Goal: Task Accomplishment & Management: Complete application form

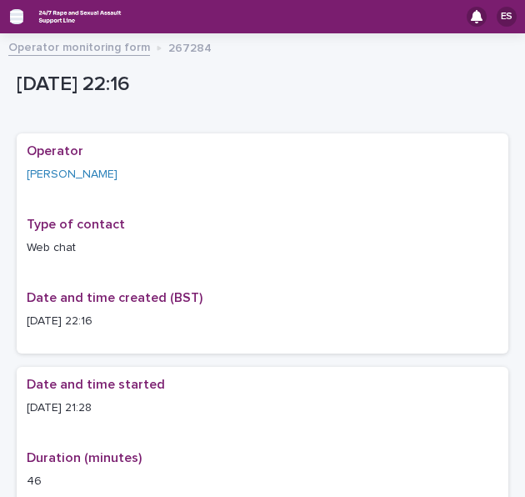
click at [13, 15] on icon "button" at bounding box center [16, 16] width 13 height 15
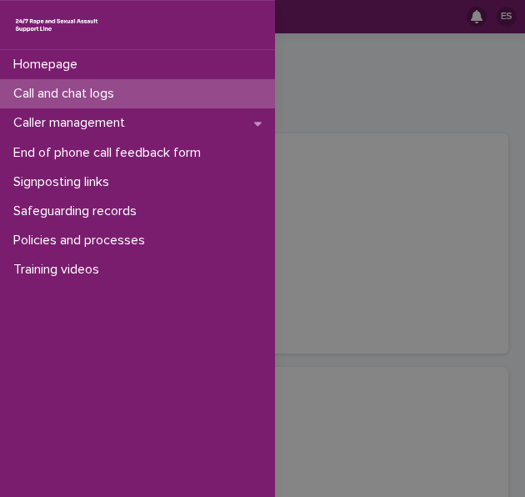
click at [50, 90] on p "Call and chat logs" at bounding box center [67, 94] width 121 height 16
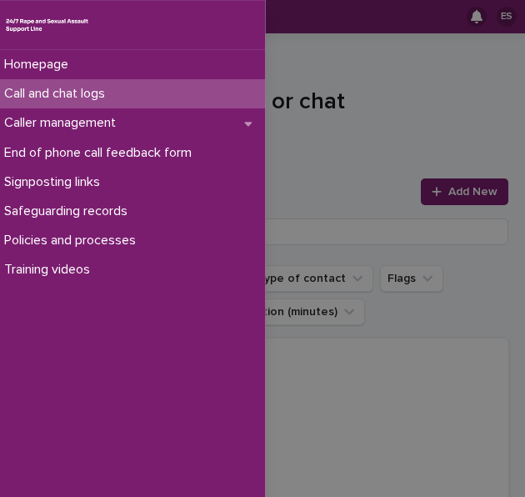
click at [331, 118] on div "Homepage Call and chat logs Caller management End of phone call feedback form S…" at bounding box center [262, 248] width 525 height 497
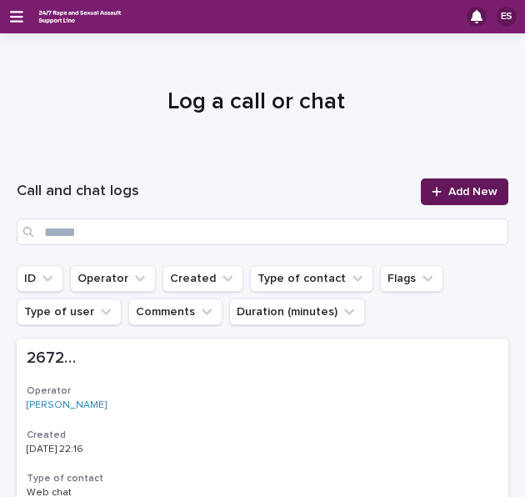
click at [429, 202] on link "Add New" at bounding box center [465, 191] width 88 height 27
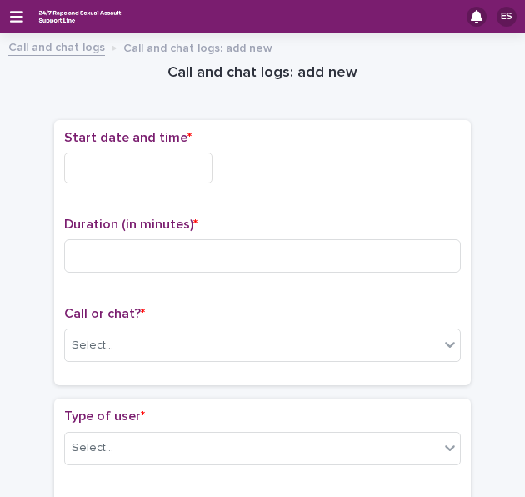
click at [147, 163] on input "text" at bounding box center [138, 168] width 148 height 31
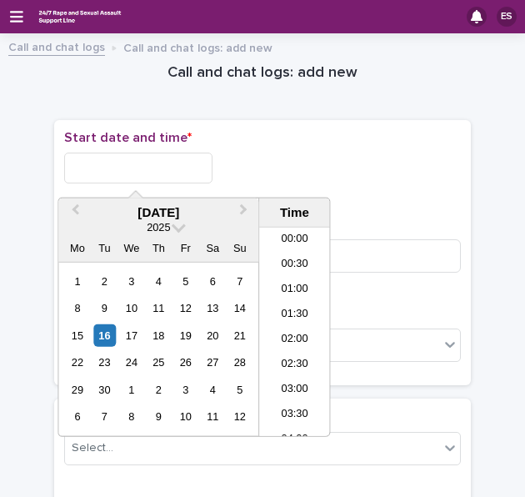
scroll to position [992, 0]
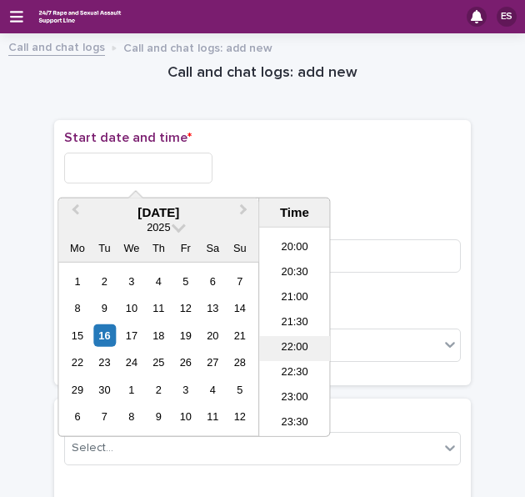
click at [286, 338] on li "22:00" at bounding box center [294, 348] width 71 height 25
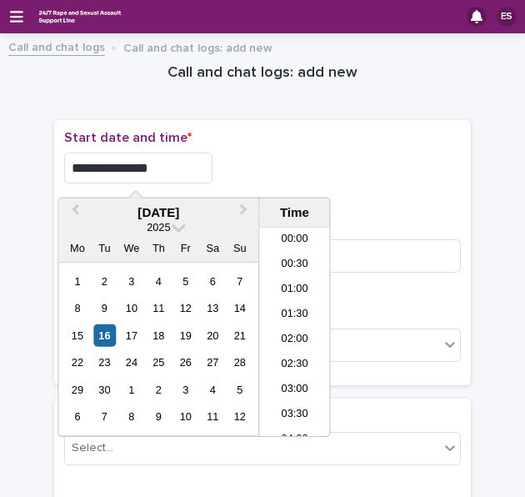
click at [173, 178] on input "**********" at bounding box center [138, 168] width 148 height 31
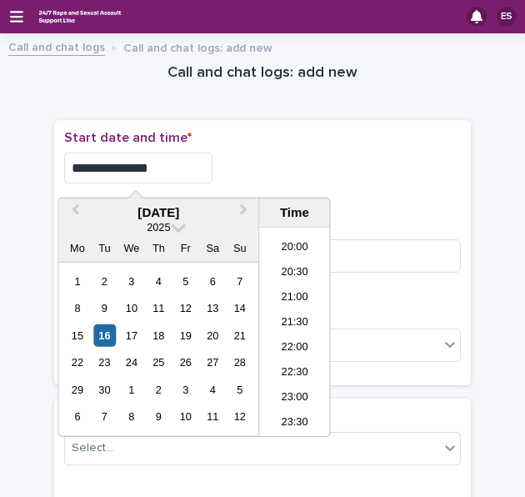
type input "**********"
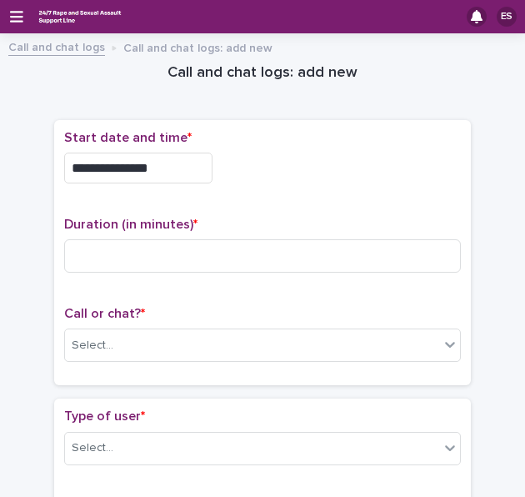
click at [291, 146] on div "**********" at bounding box center [262, 163] width 397 height 67
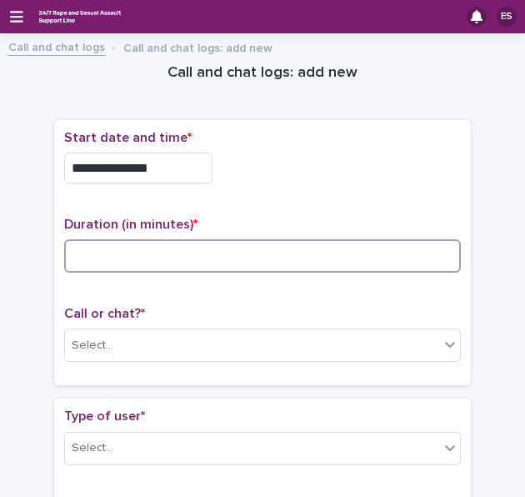
click at [141, 252] on input at bounding box center [262, 255] width 397 height 33
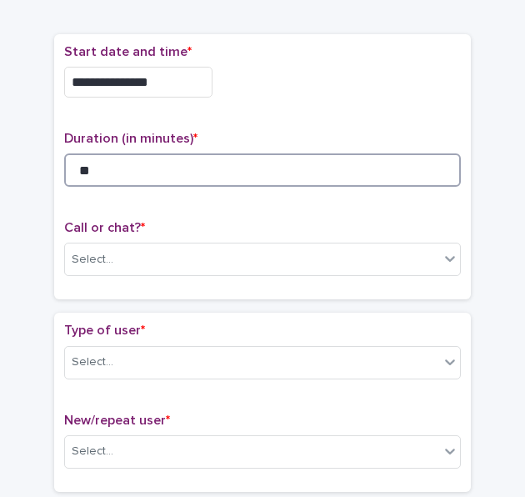
scroll to position [87, 0]
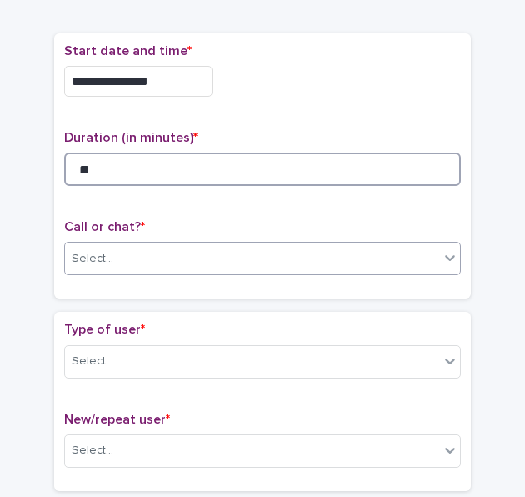
type input "**"
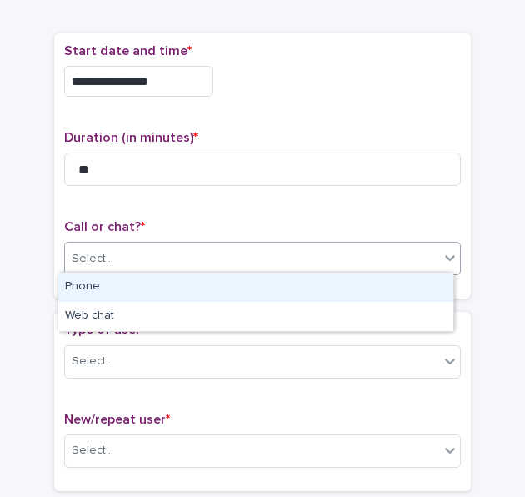
click at [114, 253] on div "Select..." at bounding box center [252, 259] width 374 height 28
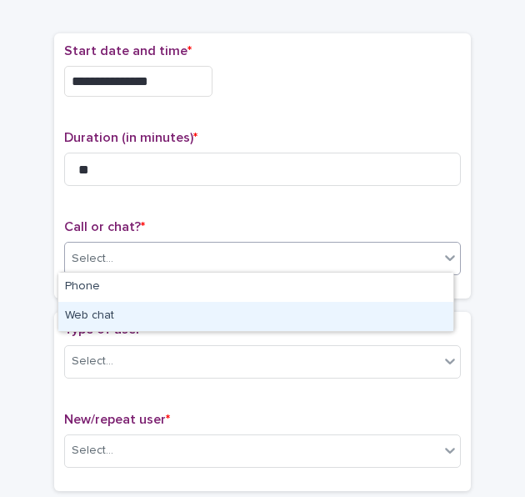
click at [124, 313] on div "Web chat" at bounding box center [255, 316] width 395 height 29
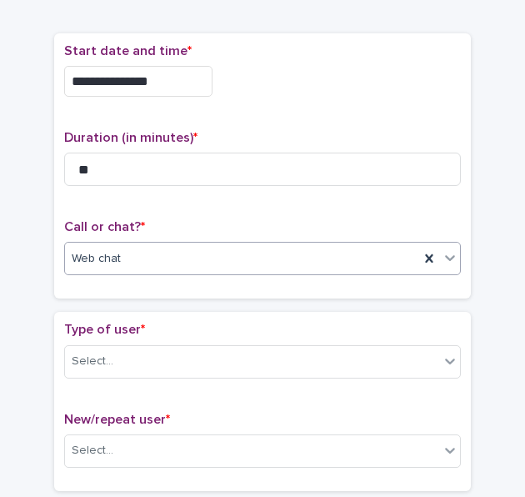
scroll to position [228, 0]
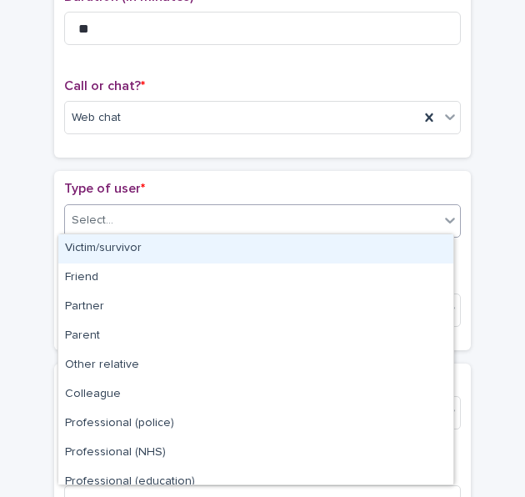
click at [115, 224] on div "Select..." at bounding box center [252, 221] width 374 height 28
click at [129, 251] on div "Victim/survivor" at bounding box center [255, 248] width 395 height 29
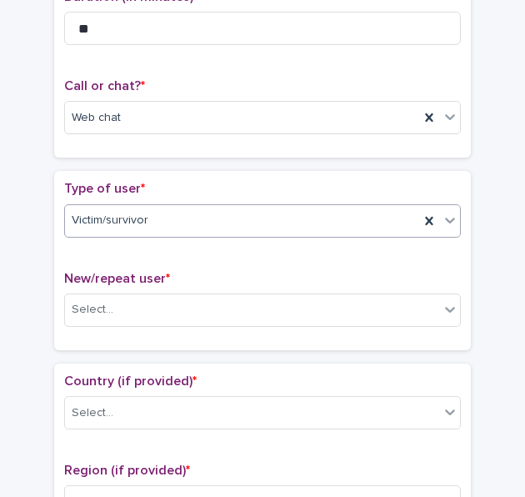
scroll to position [356, 0]
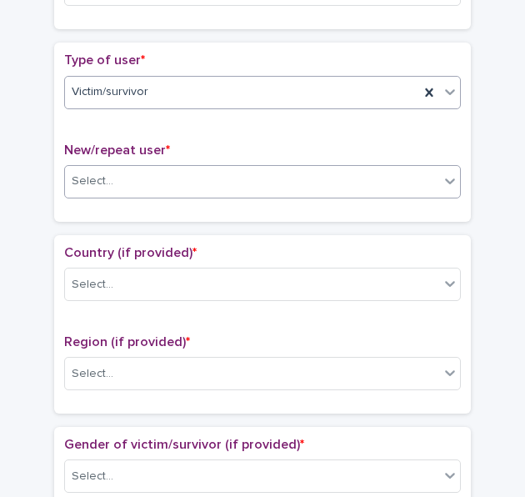
click at [97, 176] on div "Select..." at bounding box center [93, 182] width 42 height 18
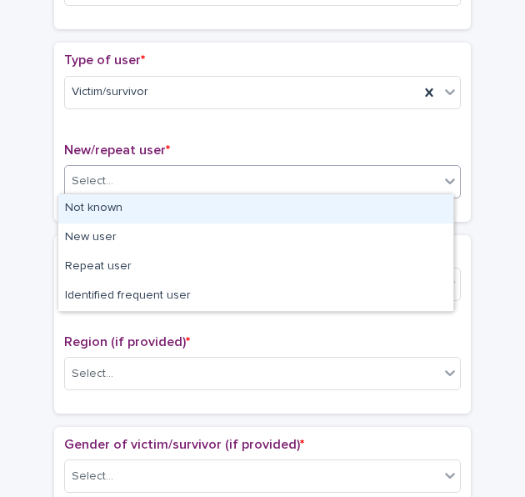
click at [113, 203] on div "Not known" at bounding box center [255, 208] width 395 height 29
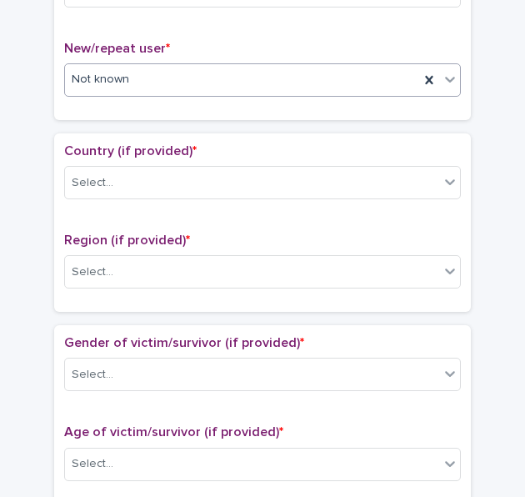
scroll to position [461, 0]
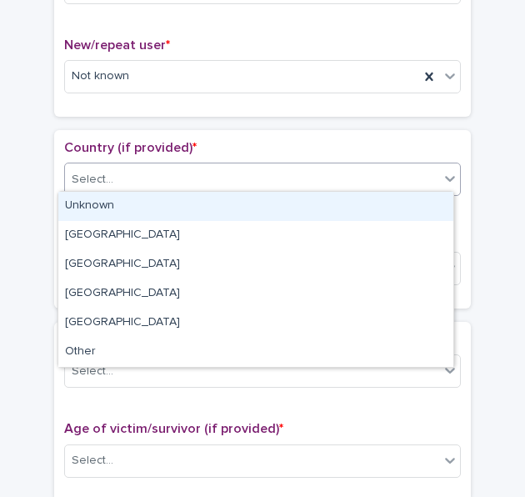
click at [114, 180] on div "Select..." at bounding box center [252, 180] width 374 height 28
click at [118, 209] on div "Unknown" at bounding box center [255, 206] width 395 height 29
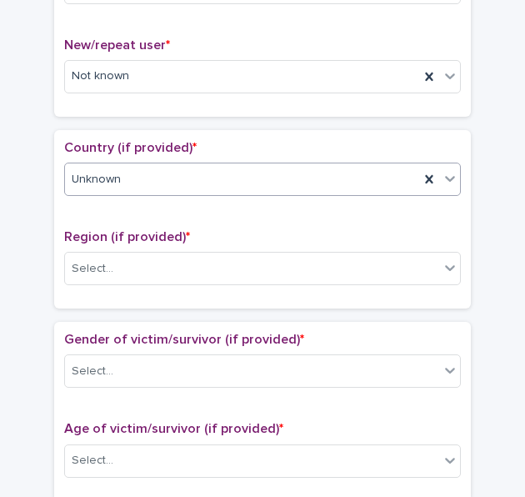
scroll to position [551, 0]
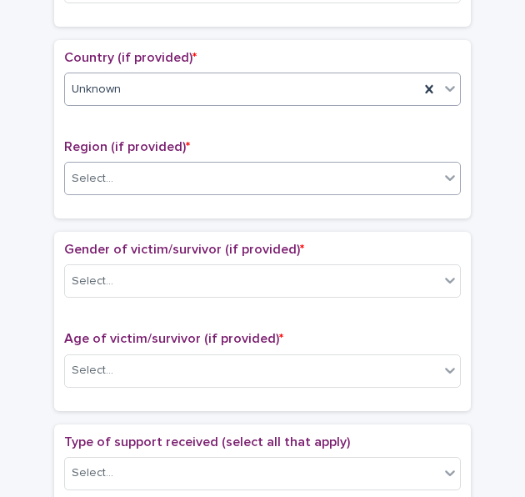
click at [115, 170] on input "text" at bounding box center [116, 178] width 2 height 16
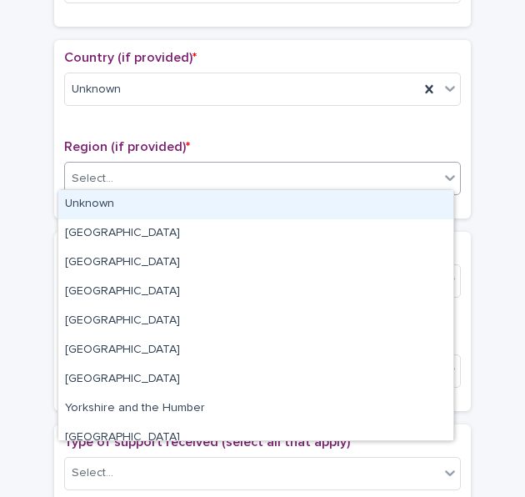
click at [132, 202] on div "Unknown" at bounding box center [255, 204] width 395 height 29
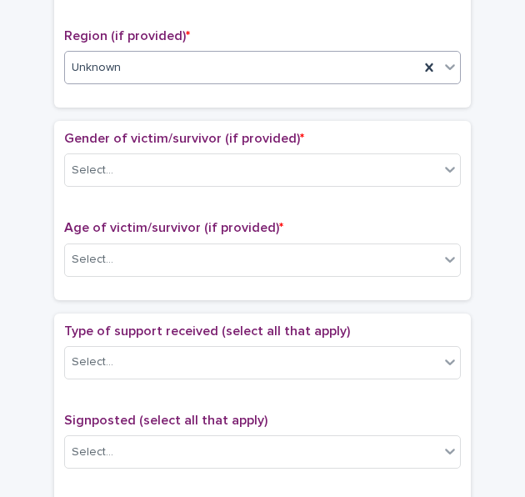
scroll to position [664, 0]
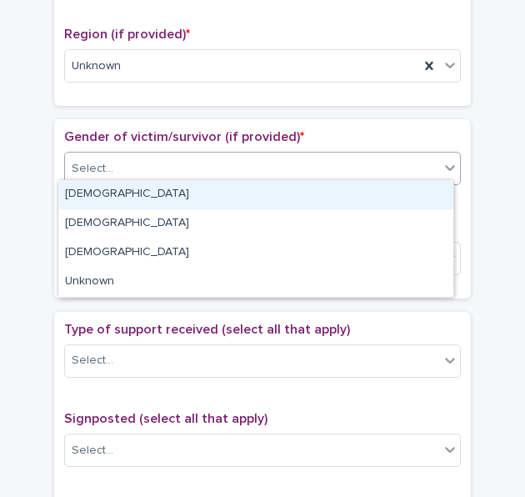
click at [121, 164] on div "Select..." at bounding box center [252, 169] width 374 height 28
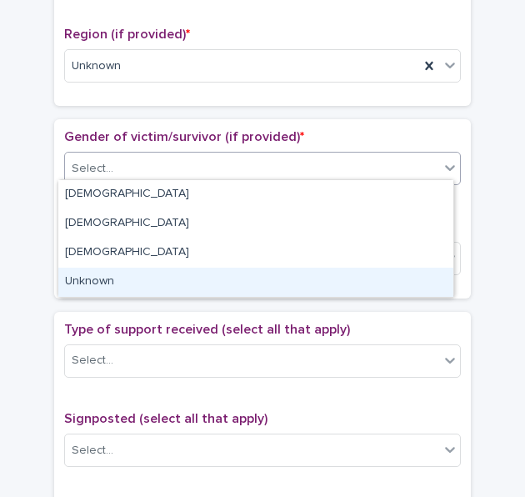
click at [131, 288] on div "Unknown" at bounding box center [255, 282] width 395 height 29
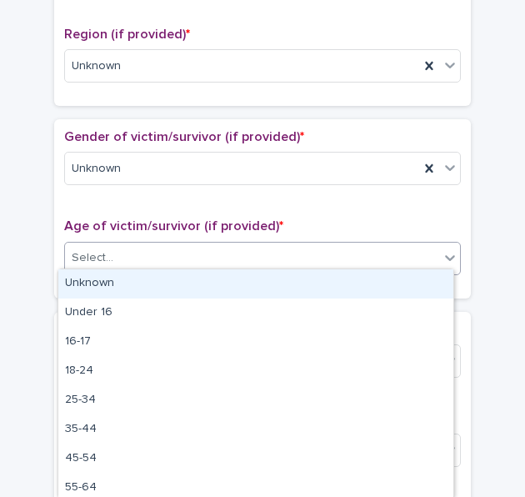
click at [97, 260] on div "Select..." at bounding box center [93, 258] width 42 height 18
click at [120, 285] on div "Unknown" at bounding box center [255, 283] width 395 height 29
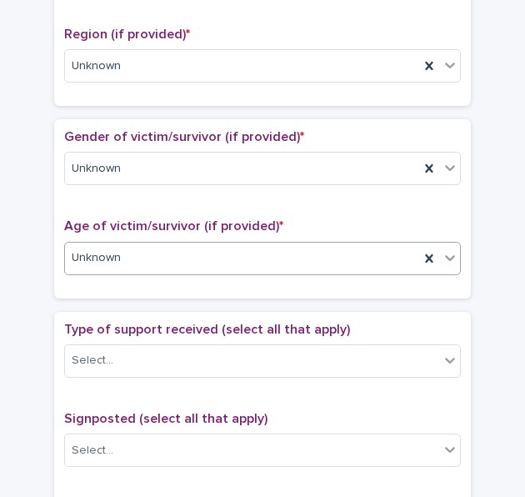
scroll to position [767, 0]
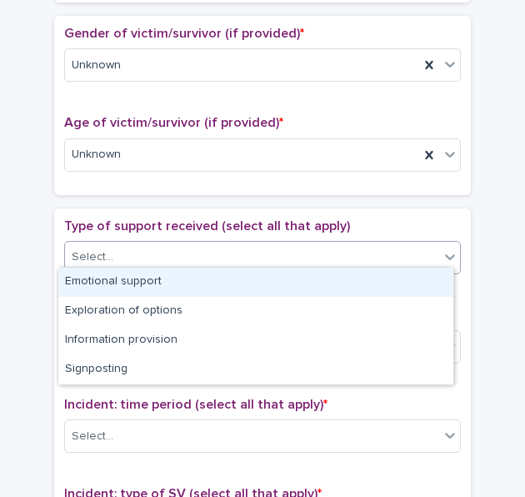
click at [103, 256] on div "Select..." at bounding box center [93, 257] width 42 height 18
click at [137, 286] on div "Emotional support" at bounding box center [255, 282] width 395 height 29
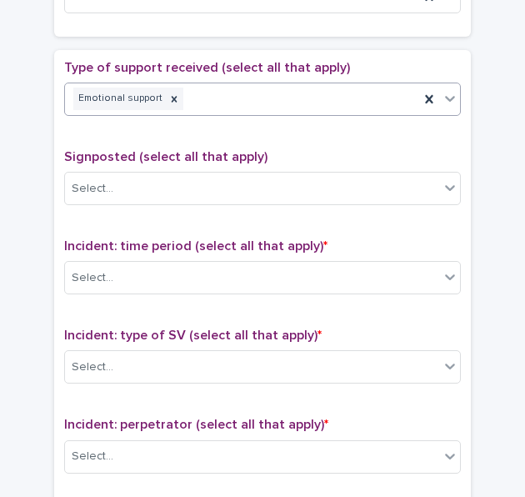
scroll to position [926, 0]
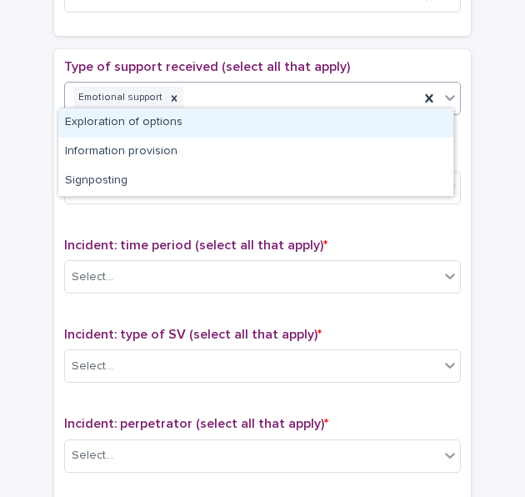
click at [213, 83] on div "Emotional support" at bounding box center [242, 97] width 354 height 29
click at [160, 119] on div "Exploration of options" at bounding box center [255, 122] width 395 height 29
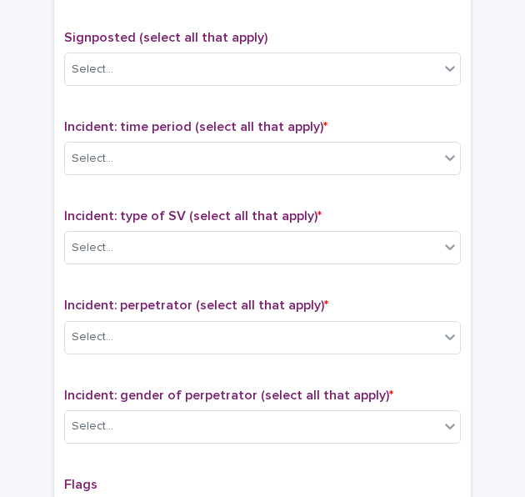
scroll to position [1046, 0]
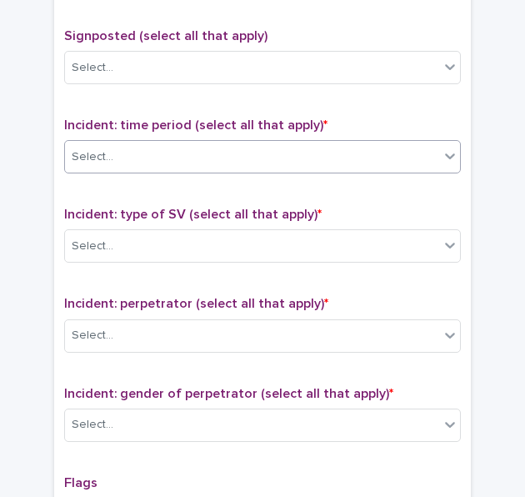
click at [133, 149] on div "Select..." at bounding box center [252, 157] width 374 height 28
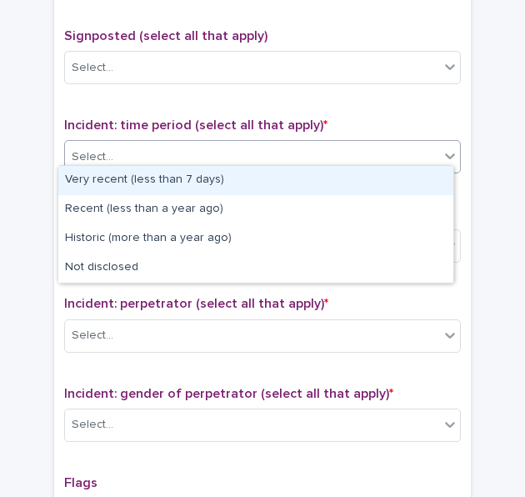
click at [138, 181] on div "Very recent (less than 7 days)" at bounding box center [255, 180] width 395 height 29
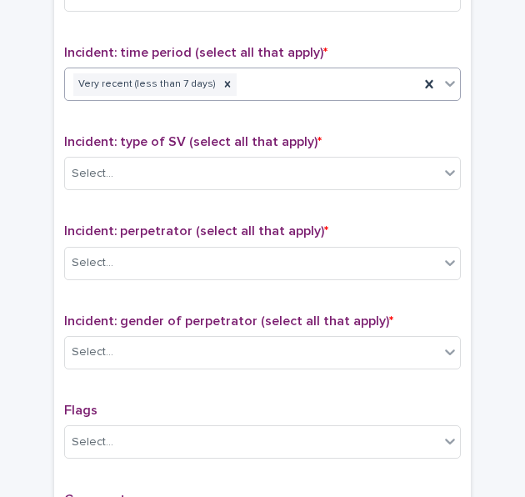
scroll to position [1120, 0]
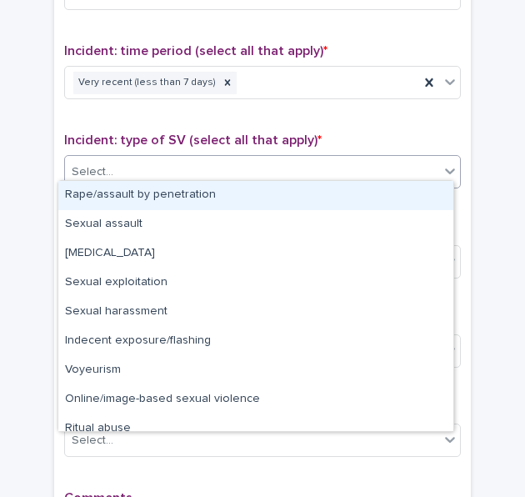
click at [122, 163] on div "Select..." at bounding box center [252, 172] width 374 height 28
click at [138, 190] on div "Rape/assault by penetration" at bounding box center [255, 195] width 395 height 29
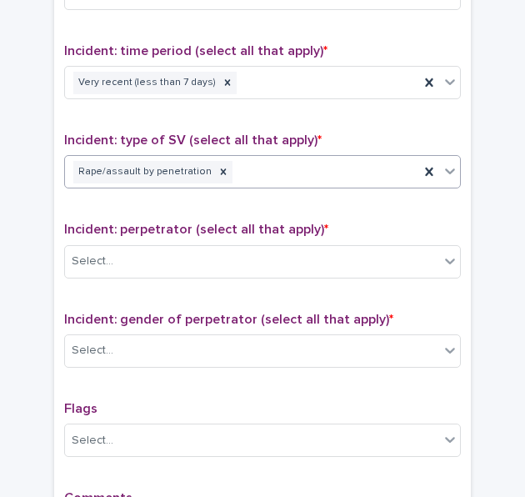
scroll to position [1206, 0]
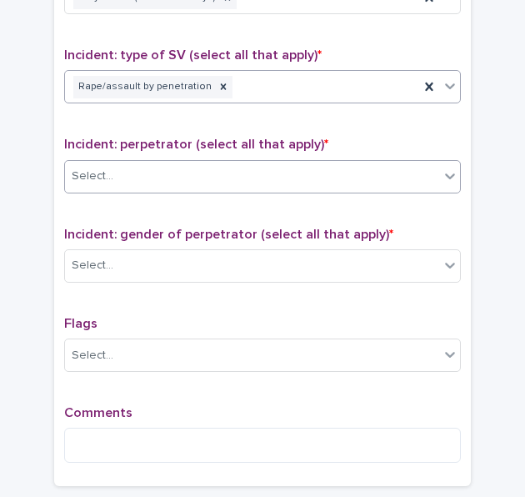
click at [128, 168] on div "Select..." at bounding box center [252, 177] width 374 height 28
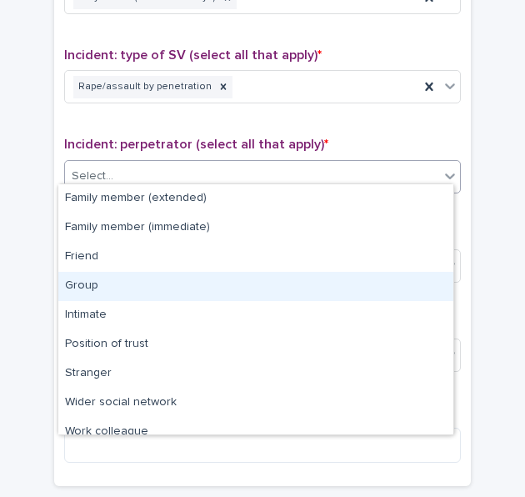
scroll to position [71, 0]
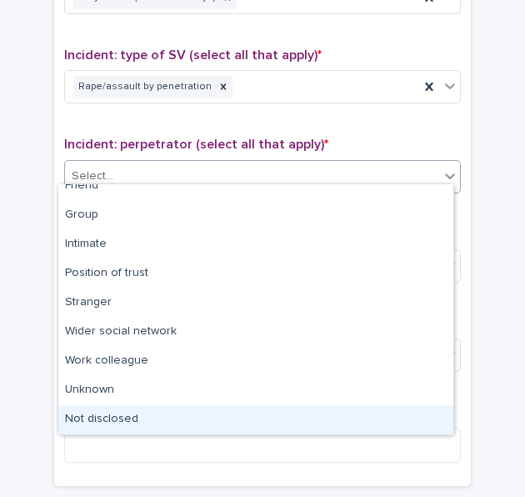
click at [136, 422] on div "Not disclosed" at bounding box center [255, 419] width 395 height 29
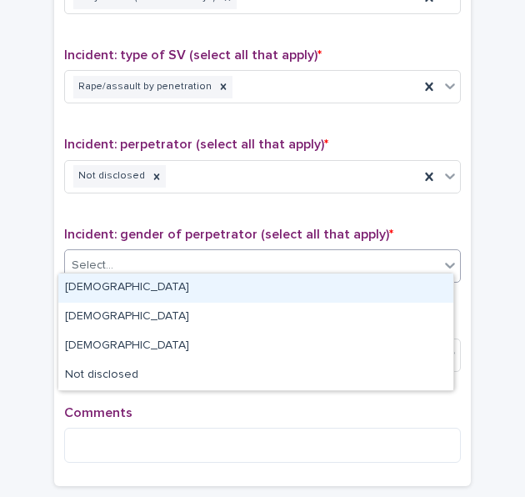
click at [100, 257] on div "Select..." at bounding box center [93, 266] width 42 height 18
click at [108, 293] on div "[DEMOGRAPHIC_DATA]" at bounding box center [255, 287] width 395 height 29
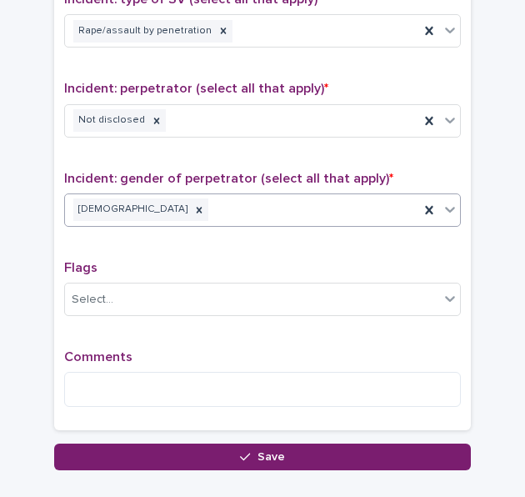
scroll to position [1262, 0]
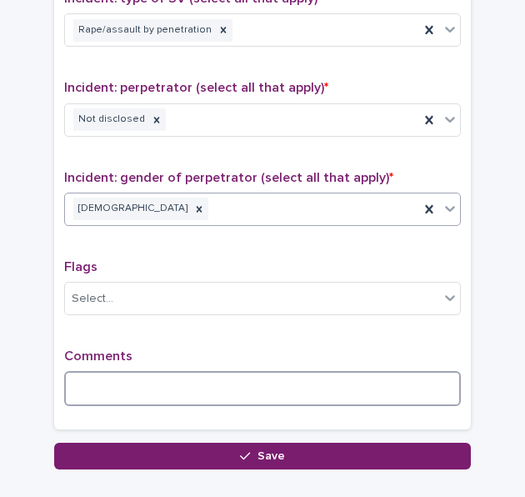
click at [88, 378] on textarea at bounding box center [262, 388] width 397 height 35
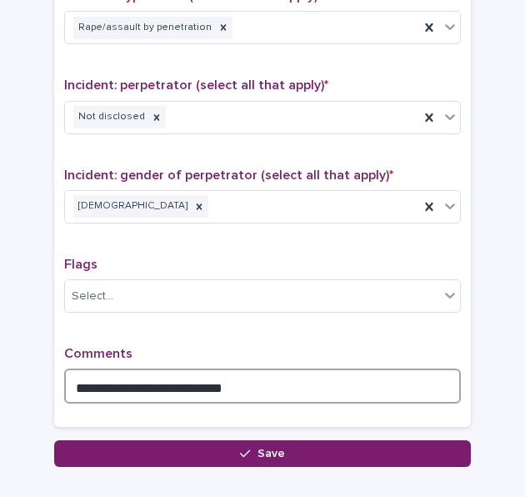
scroll to position [1356, 0]
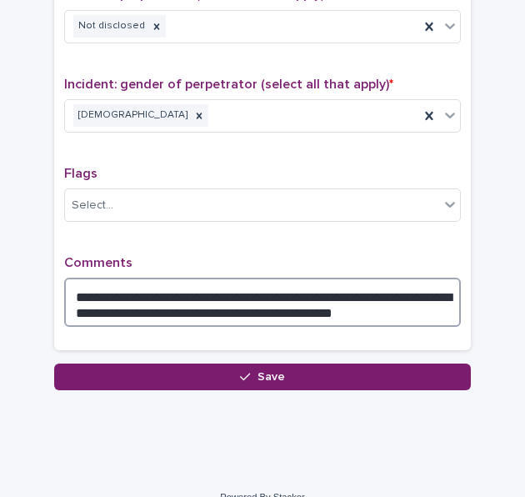
click at [328, 301] on textarea "**********" at bounding box center [262, 302] width 397 height 49
click at [404, 300] on textarea "**********" at bounding box center [262, 302] width 397 height 49
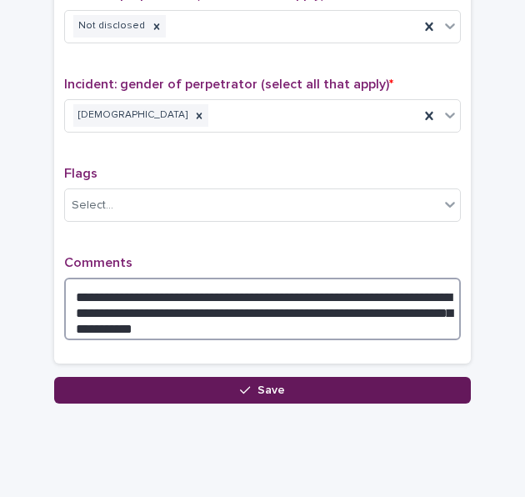
type textarea "**********"
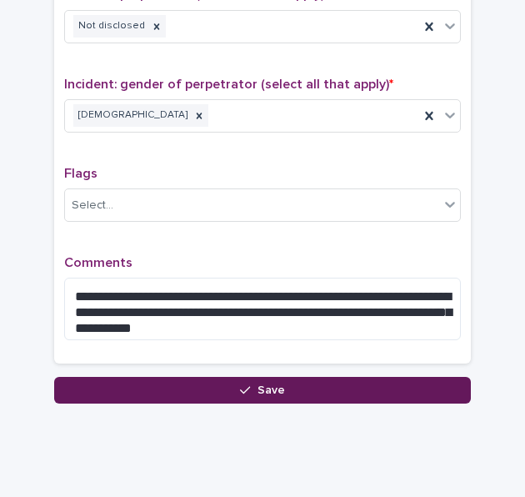
click at [219, 386] on button "Save" at bounding box center [262, 390] width 417 height 27
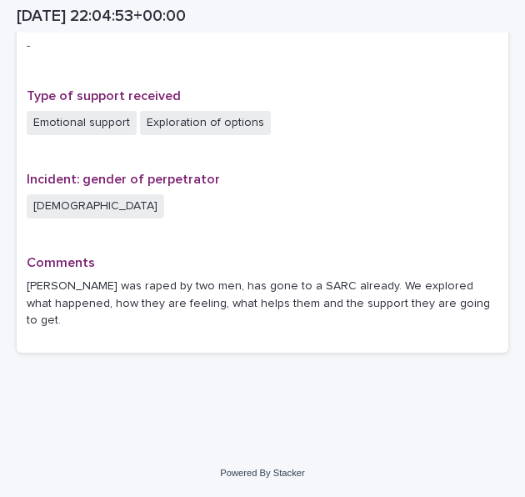
scroll to position [1120, 0]
